Goal: Information Seeking & Learning: Learn about a topic

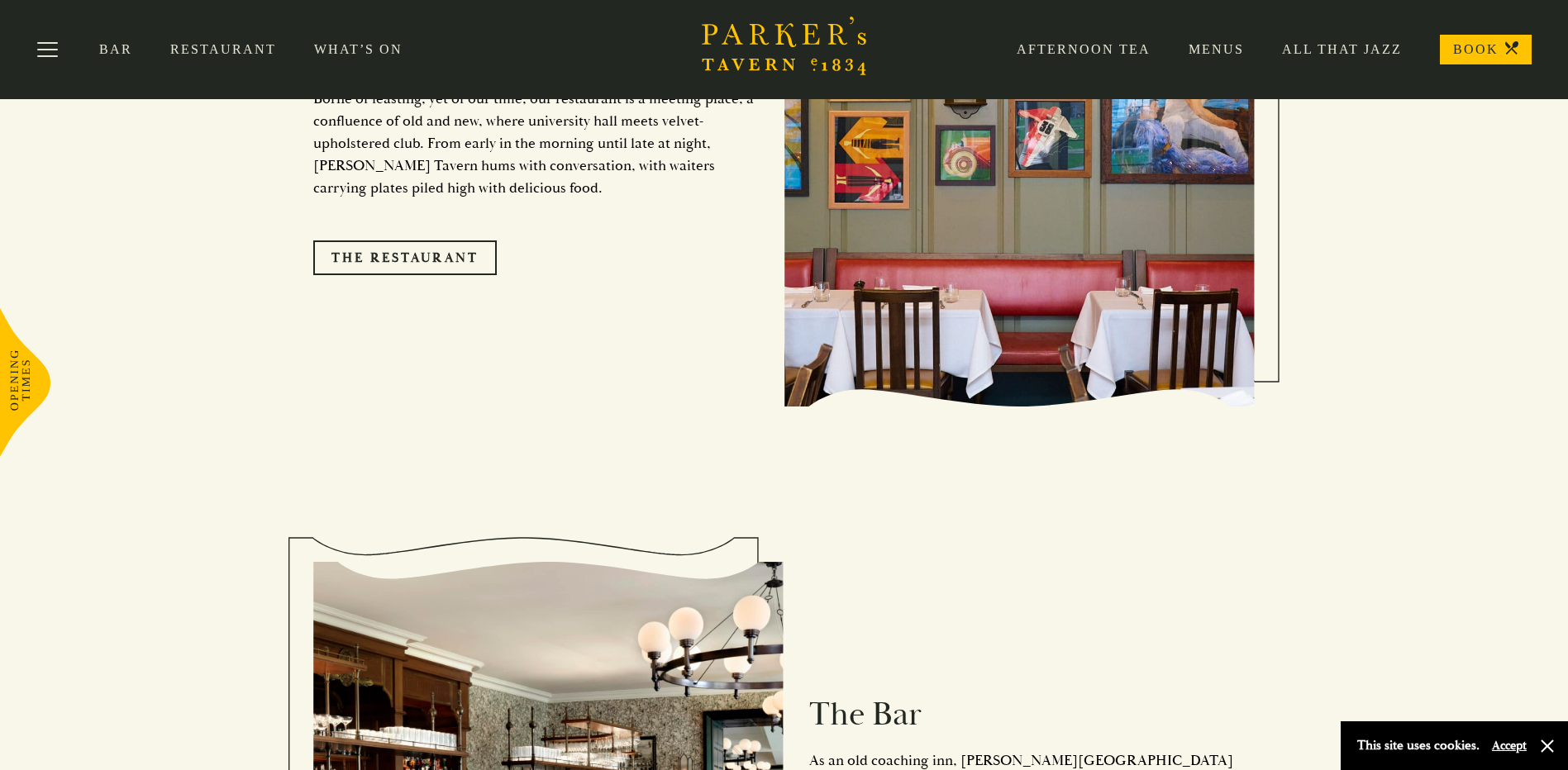
scroll to position [1570, 0]
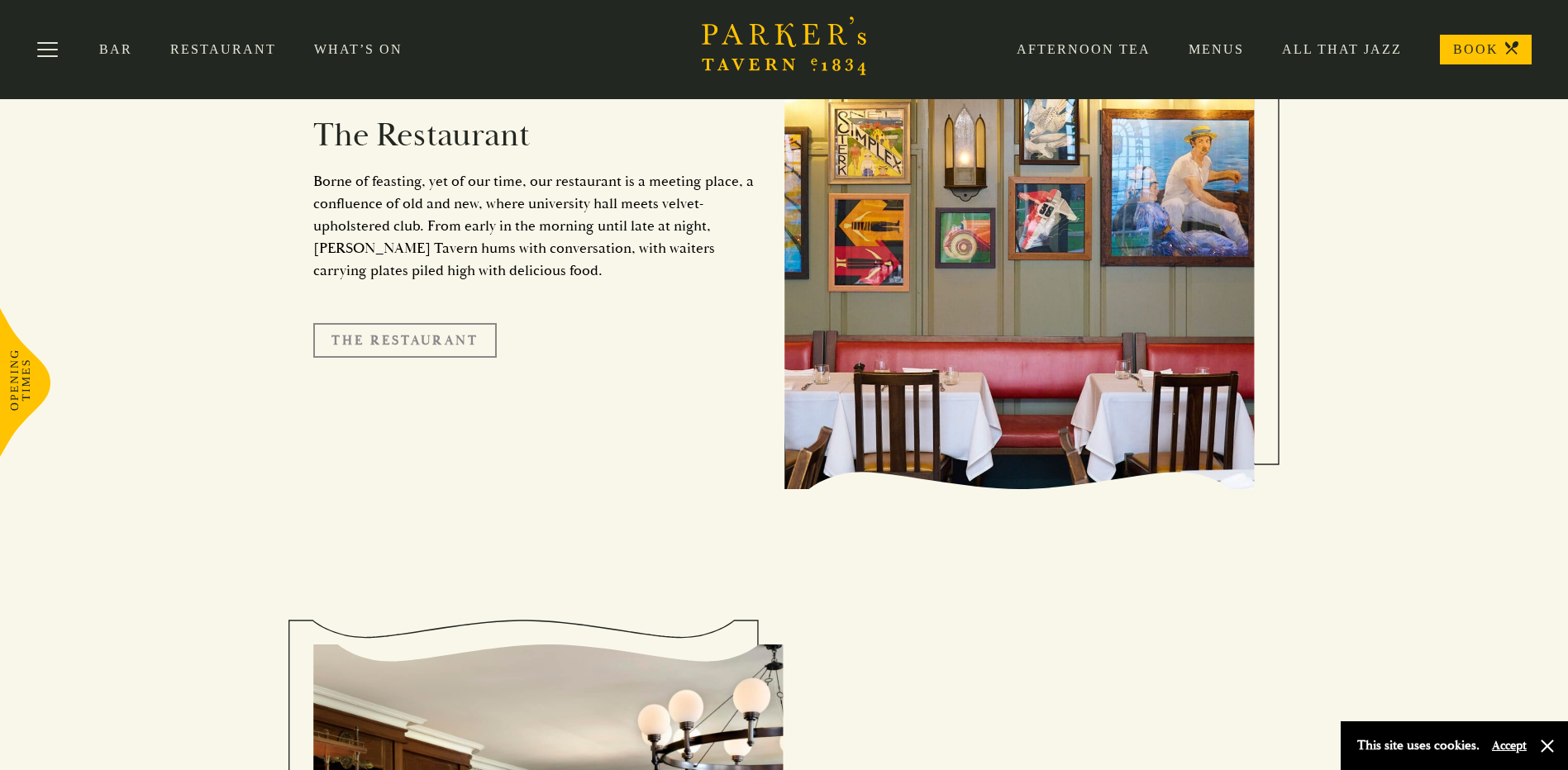
click at [368, 323] on link "The Restaurant" at bounding box center [404, 340] width 183 height 35
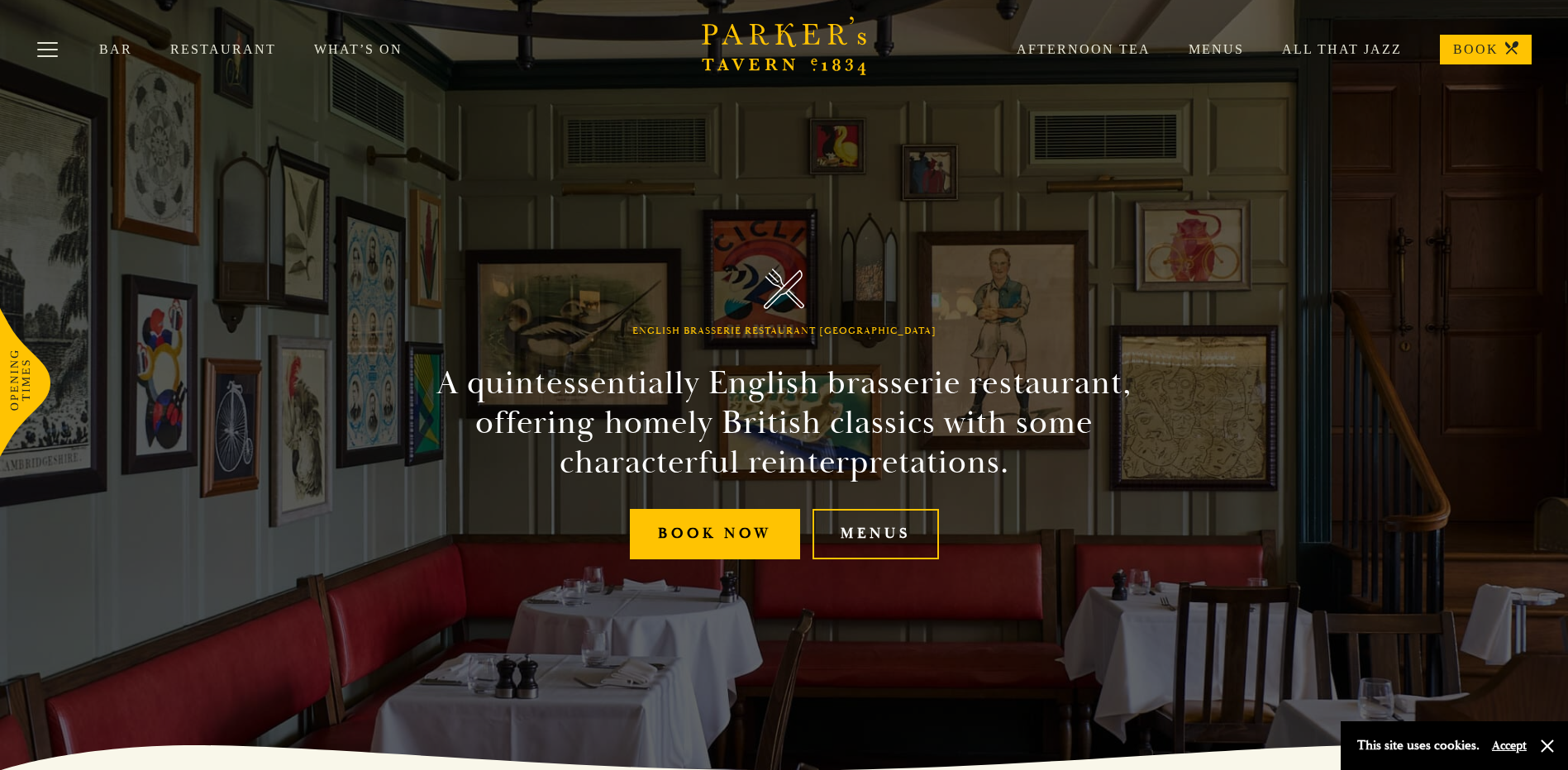
click at [1199, 56] on link "Menus" at bounding box center [1197, 49] width 93 height 17
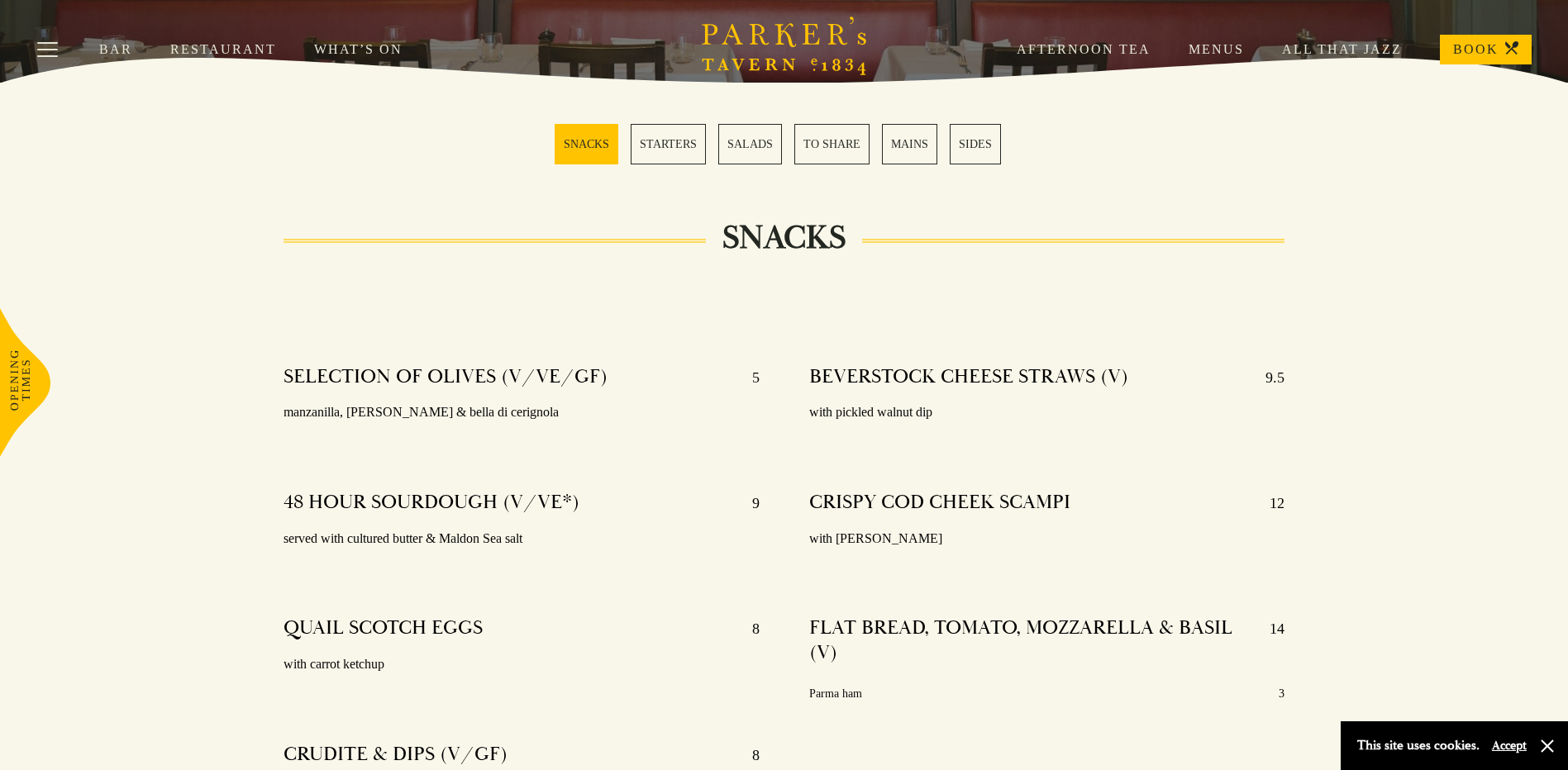
scroll to position [496, 0]
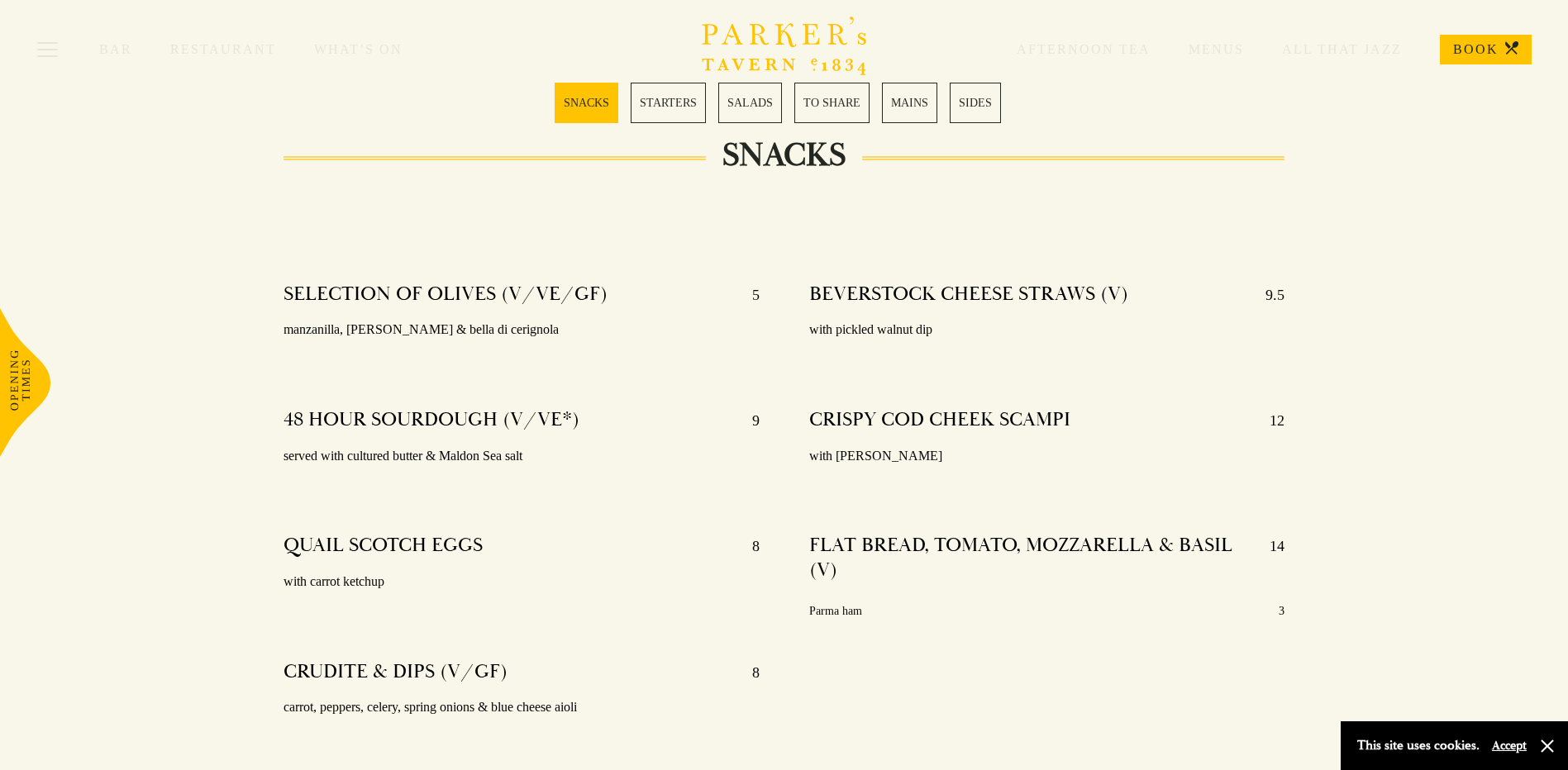
click at [913, 113] on link "MAINS" at bounding box center [909, 103] width 55 height 40
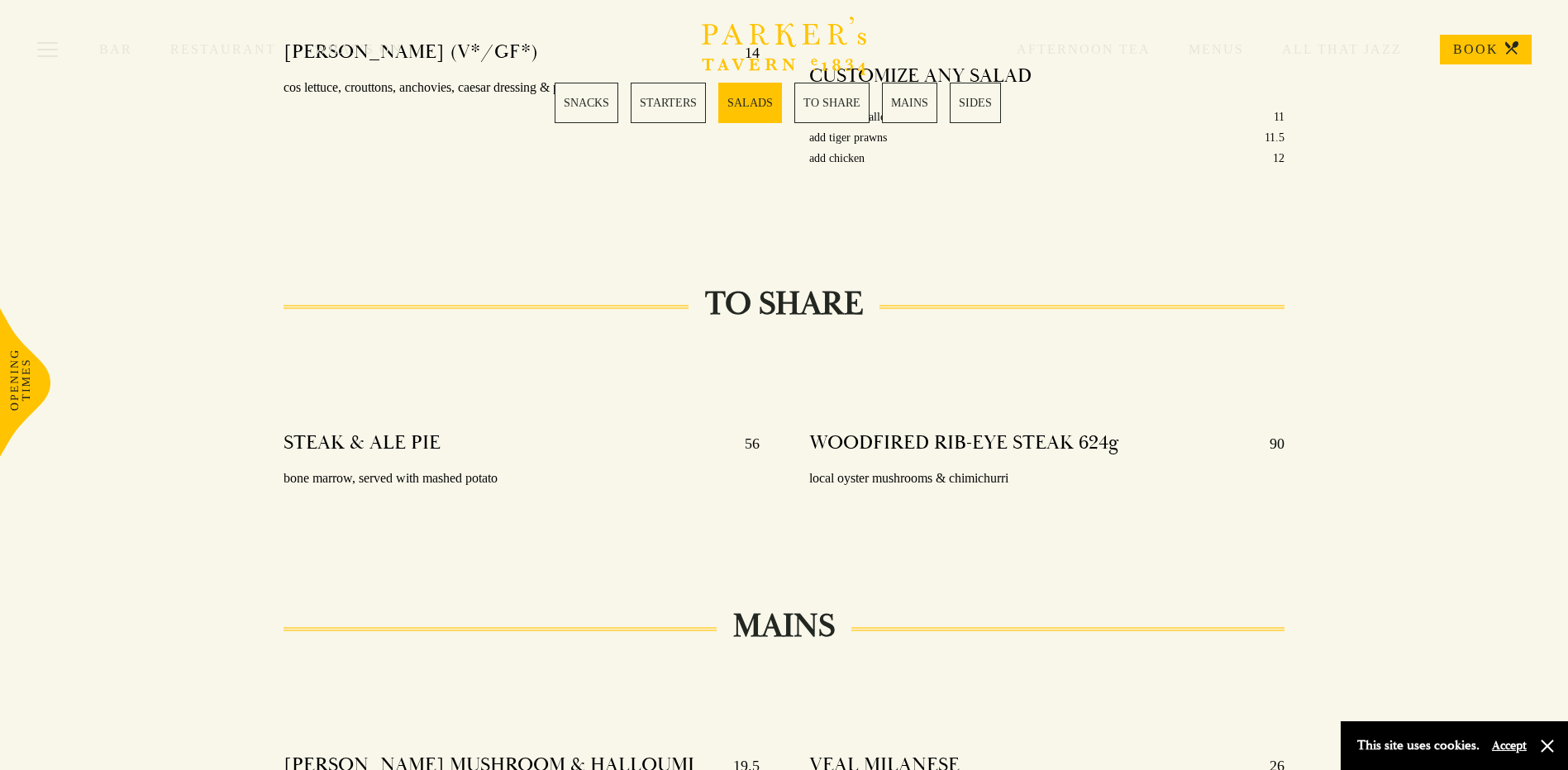
scroll to position [2151, 0]
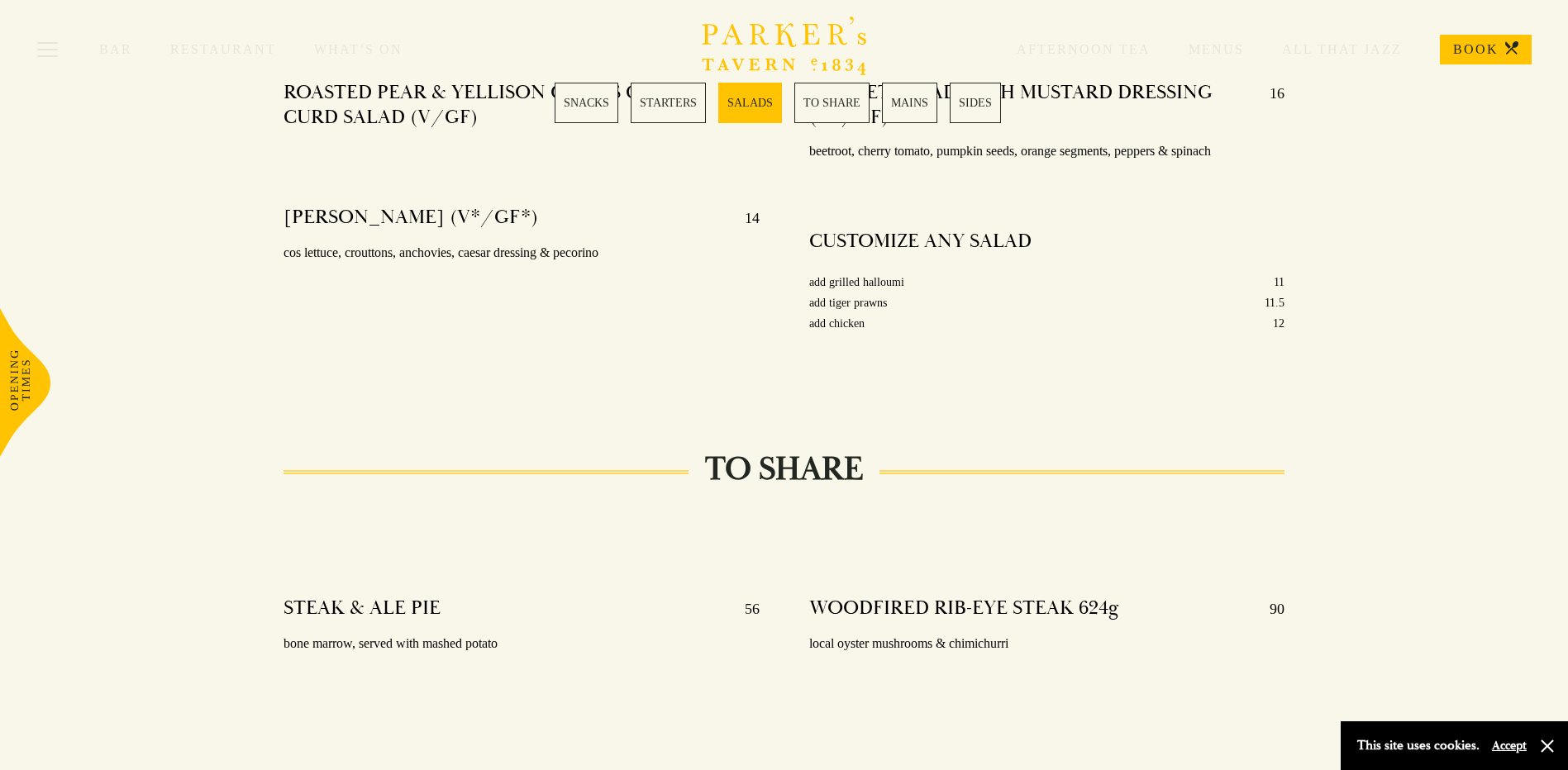
click at [896, 109] on link "MAINS" at bounding box center [909, 103] width 55 height 40
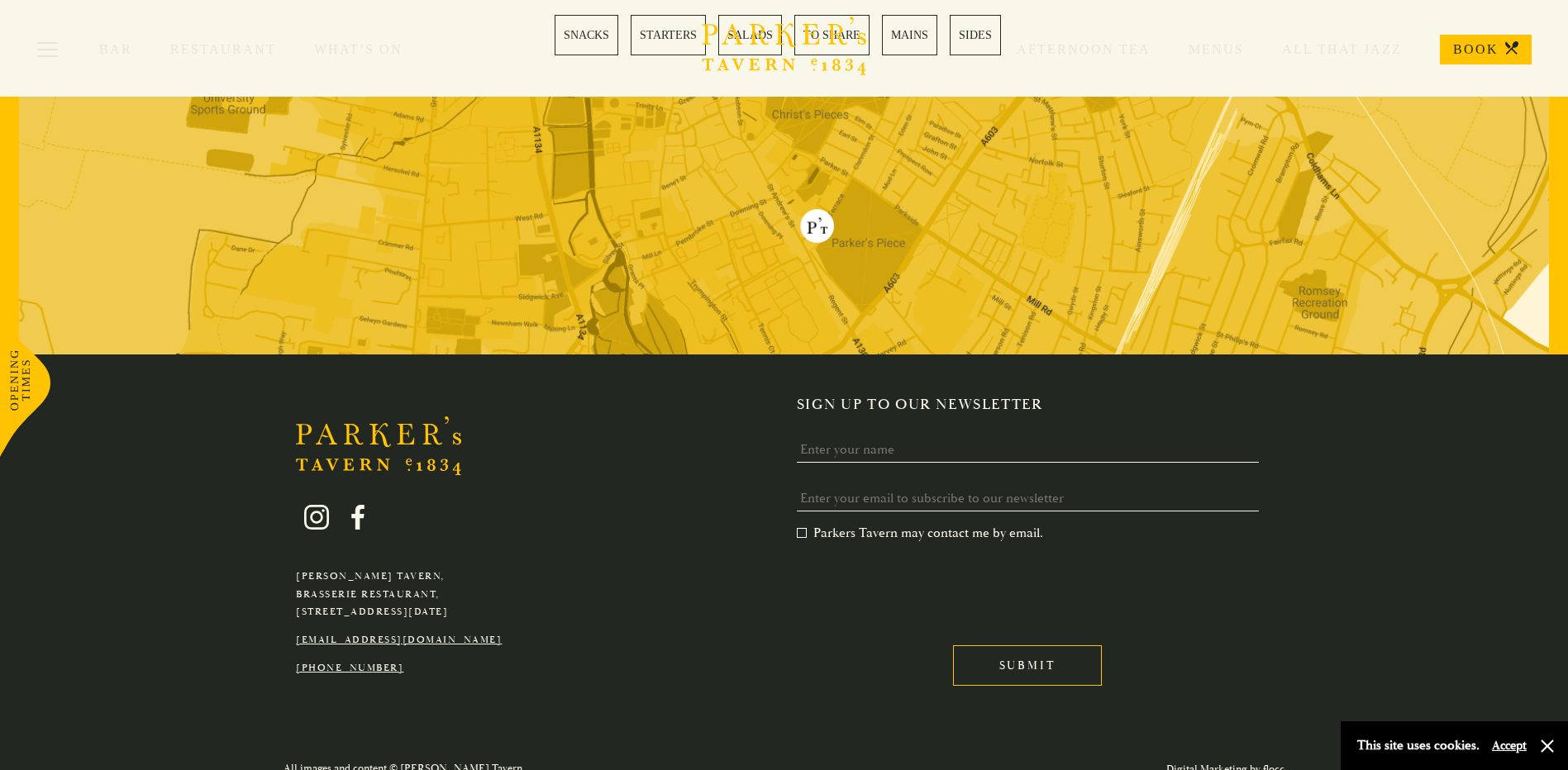
scroll to position [4631, 0]
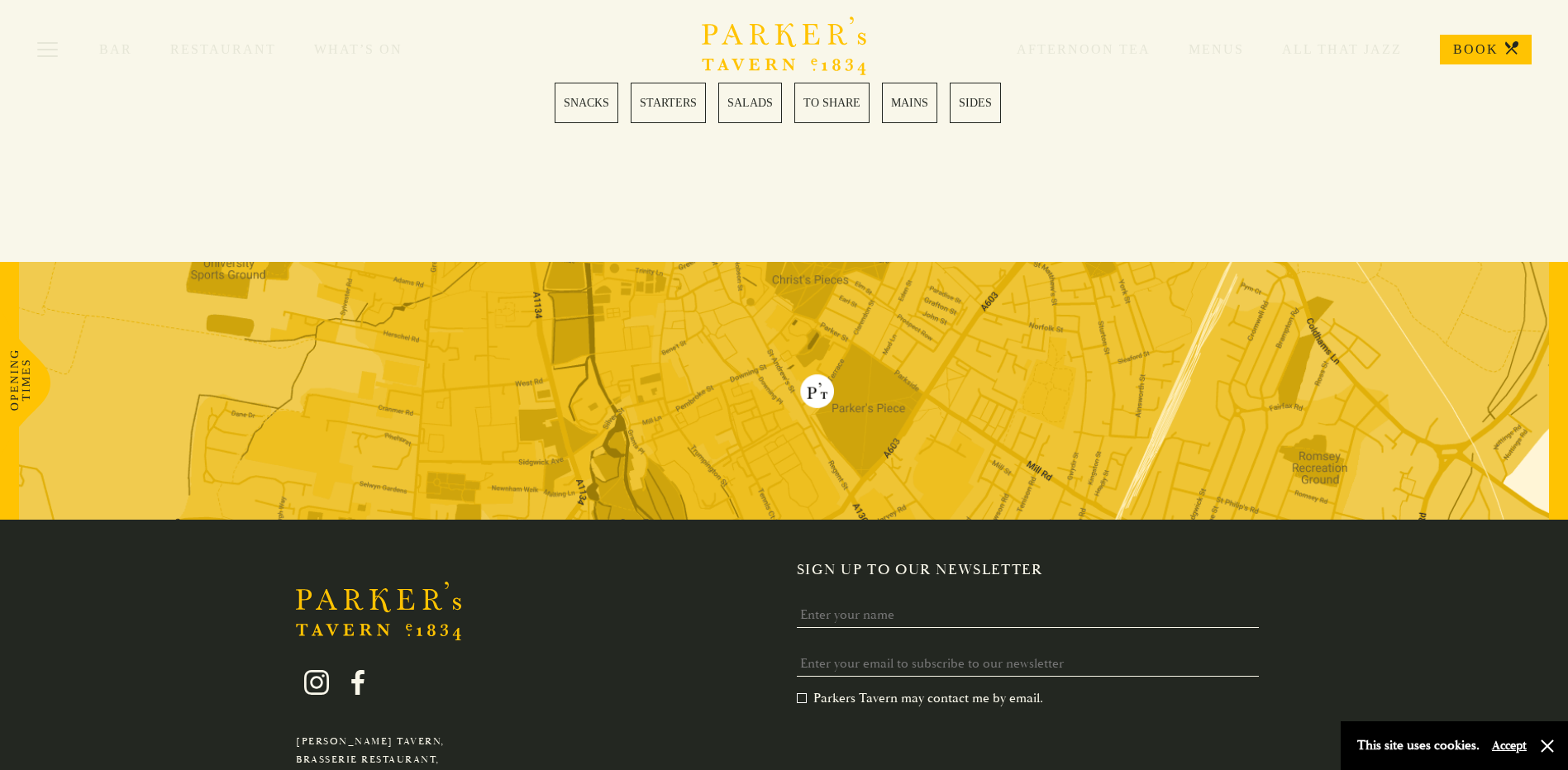
click at [902, 113] on link "MAINS" at bounding box center [909, 103] width 55 height 40
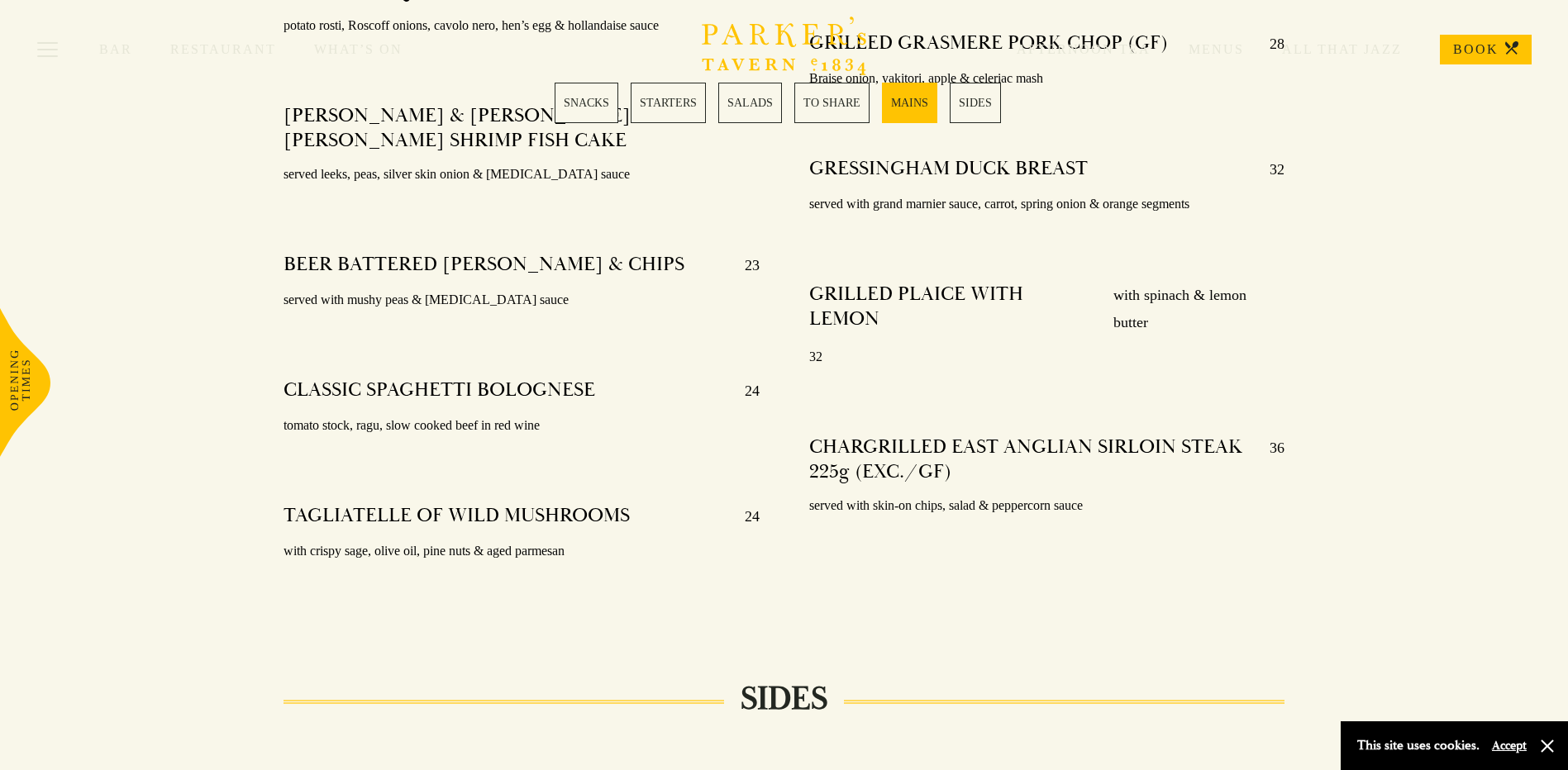
scroll to position [3499, 0]
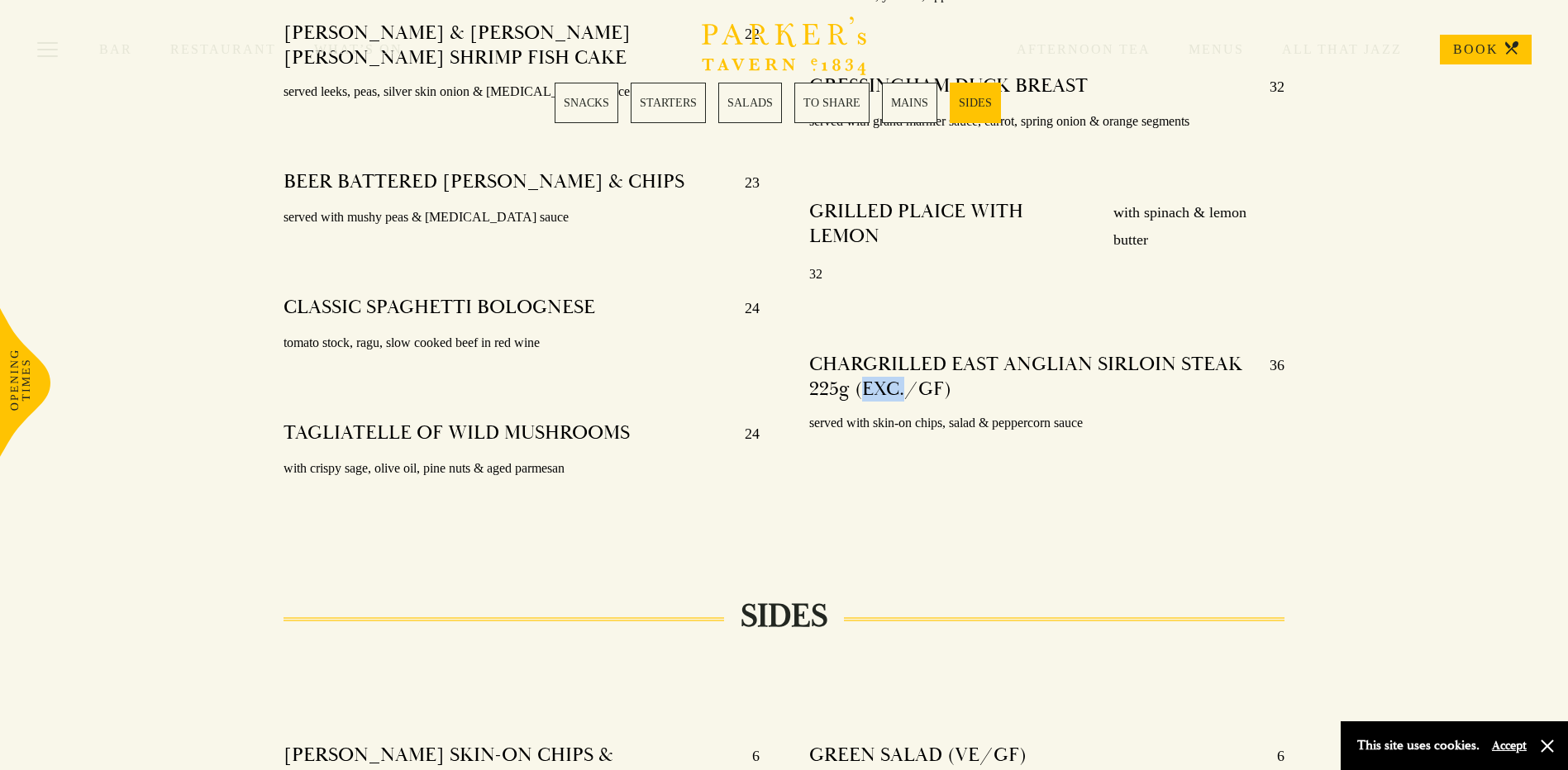
drag, startPoint x: 902, startPoint y: 338, endPoint x: 862, endPoint y: 339, distance: 40.0
click at [862, 352] on h4 "CHARGRILLED EAST ANGLIAN SIRLOIN STEAK 225g (EXC./GF)" at bounding box center [1031, 376] width 444 height 50
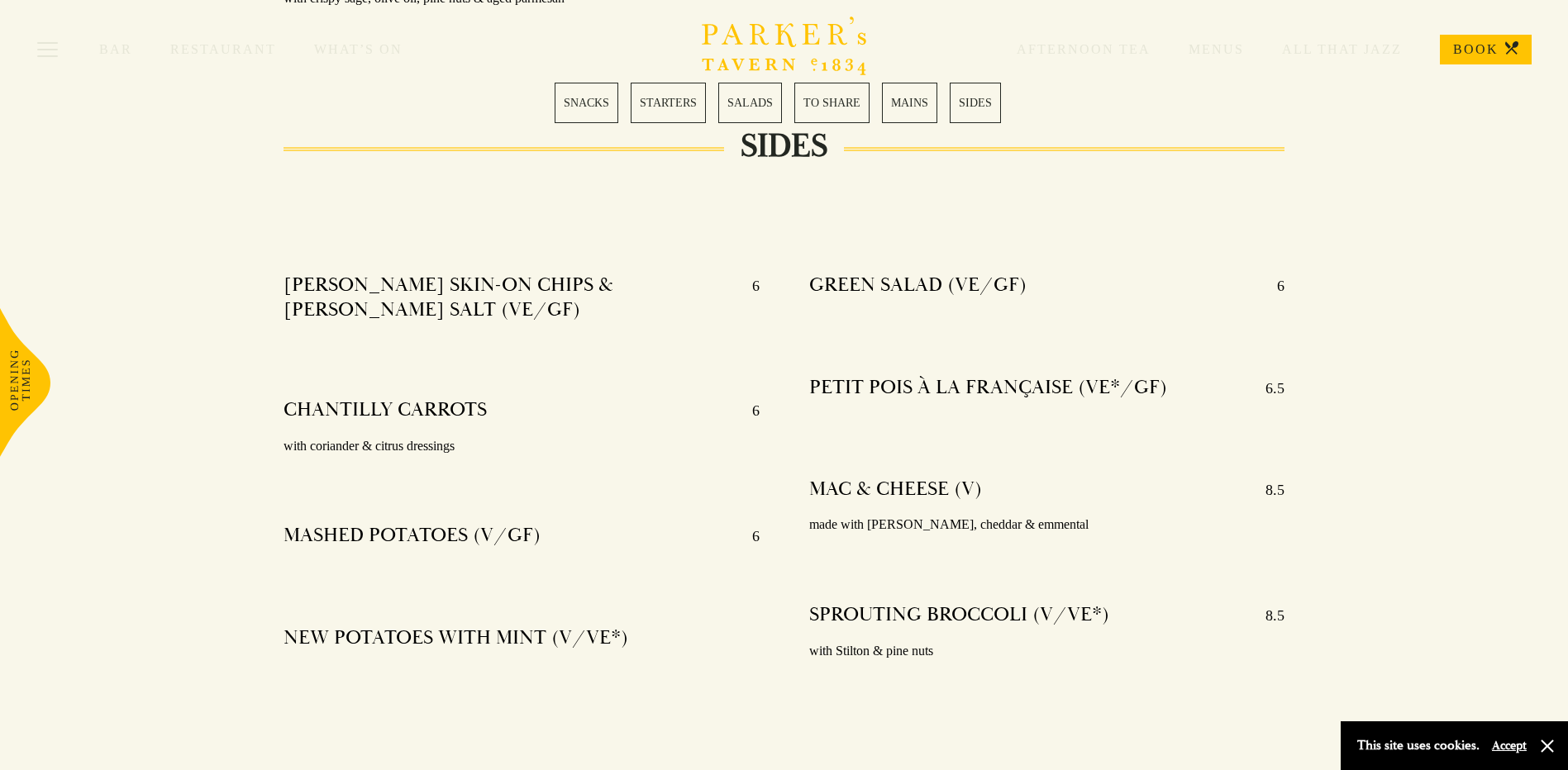
scroll to position [4052, 0]
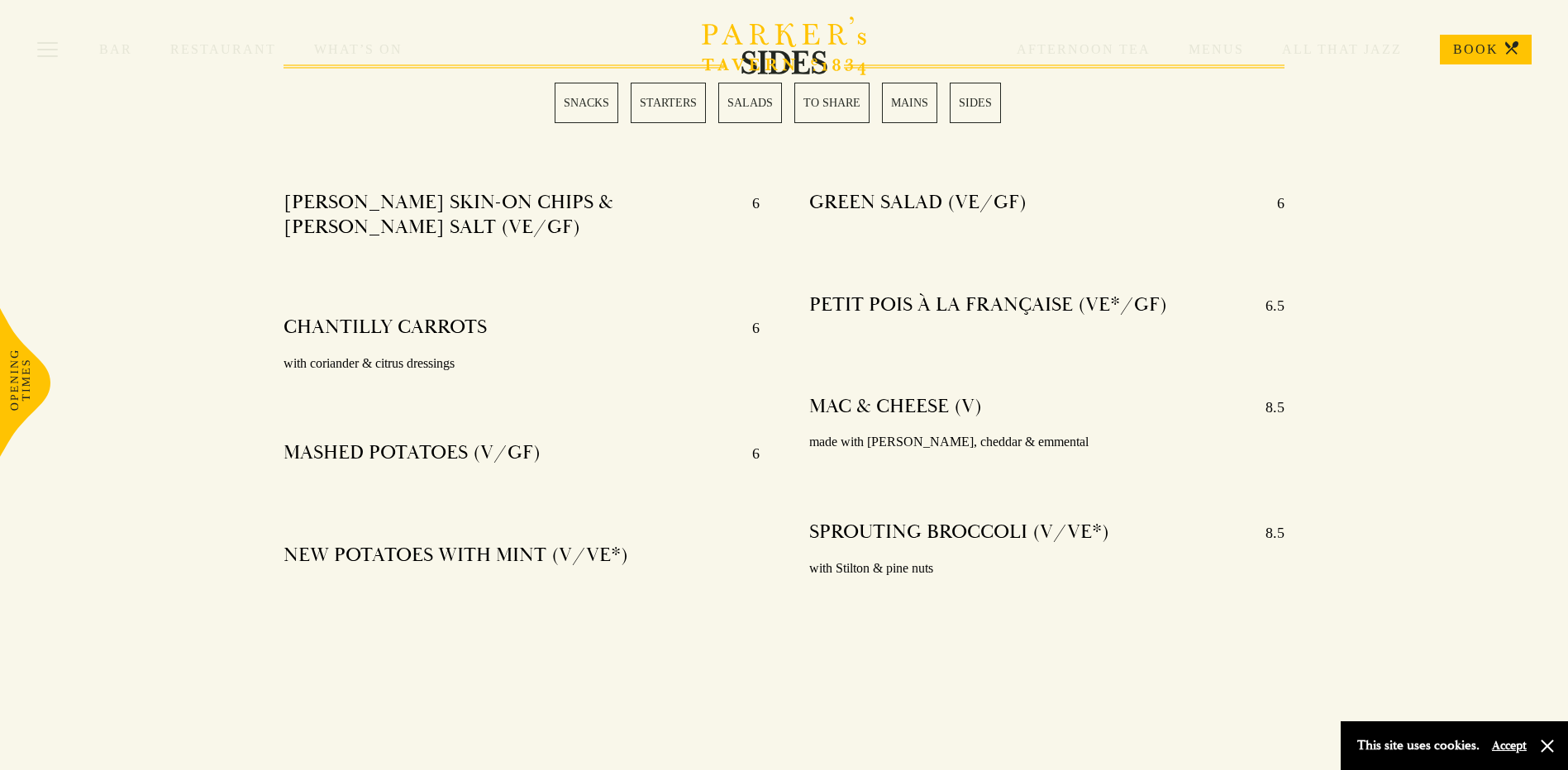
click at [829, 106] on link "TO SHARE" at bounding box center [832, 103] width 75 height 40
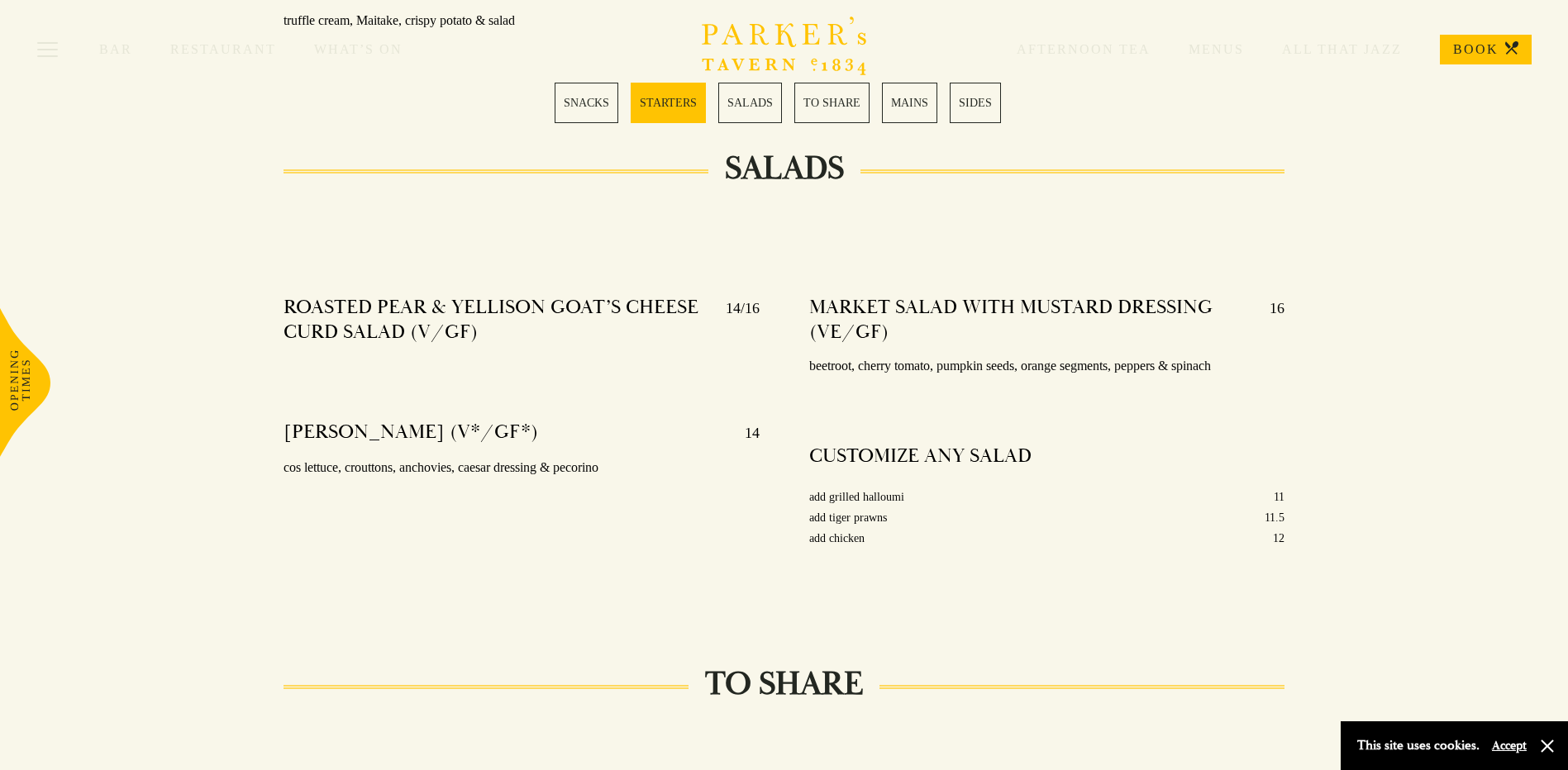
scroll to position [1771, 0]
